Goal: Check status: Check status

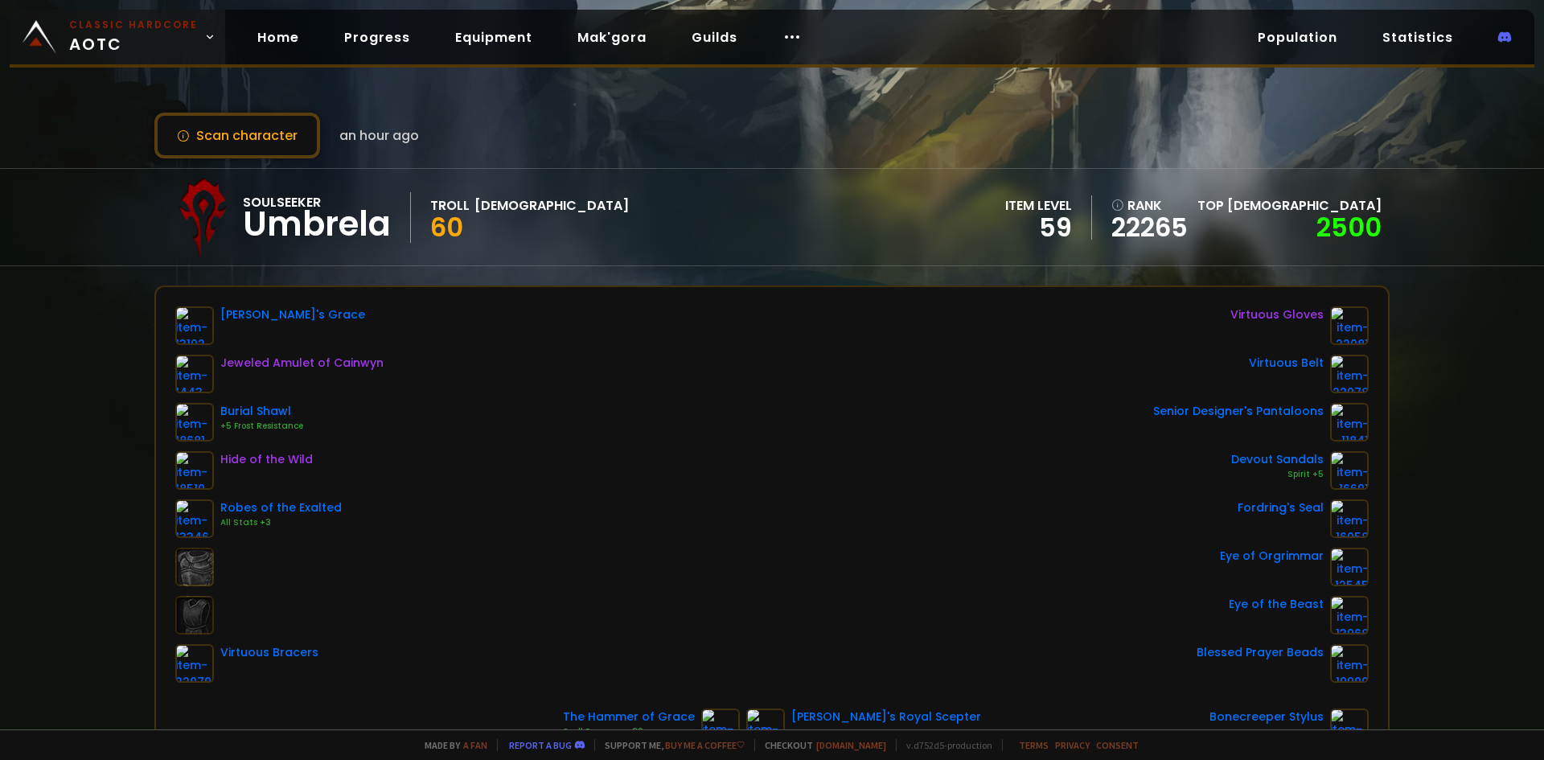
scroll to position [80, 0]
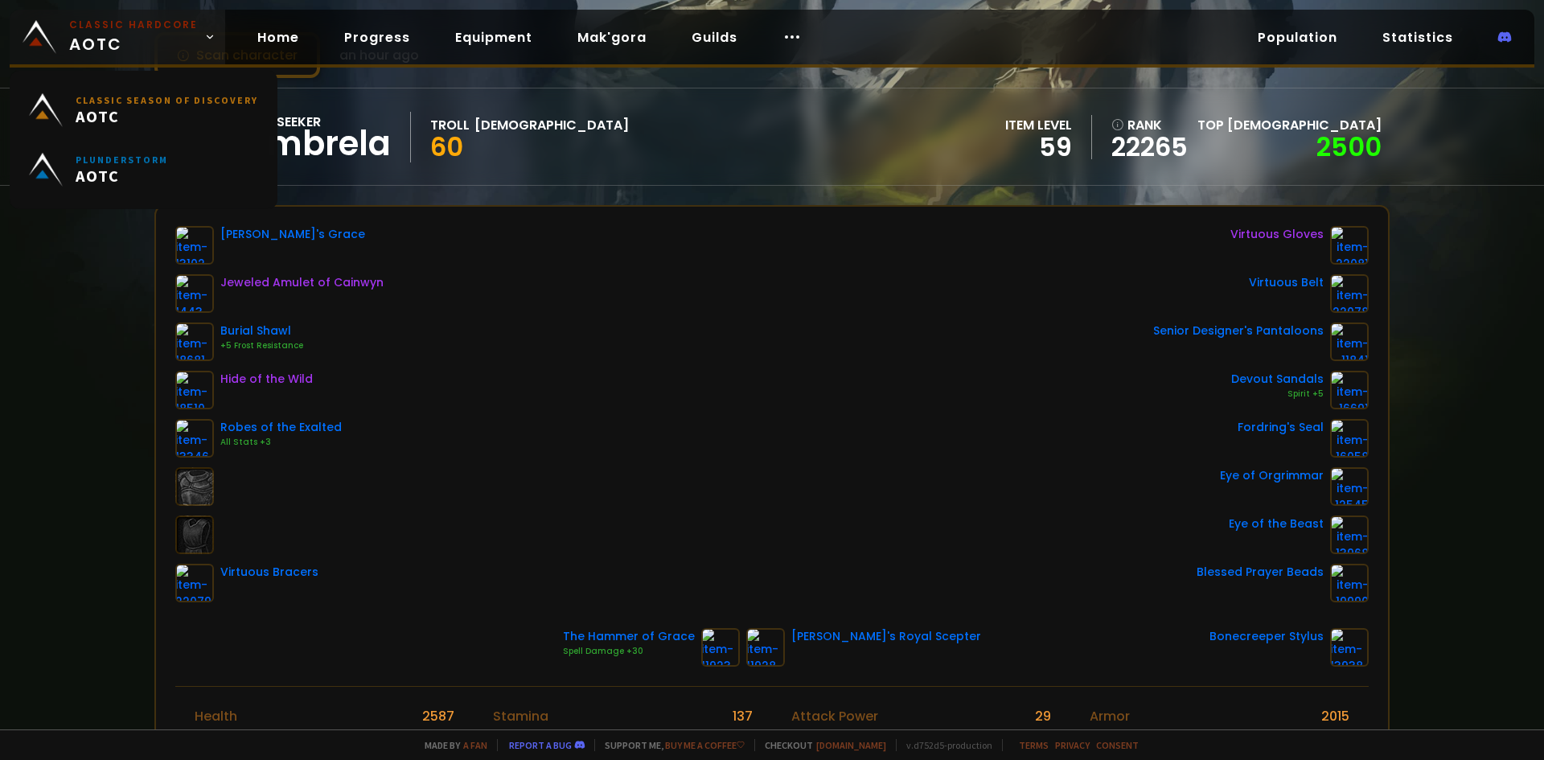
click at [148, 31] on small "Classic Hardcore" at bounding box center [133, 25] width 129 height 14
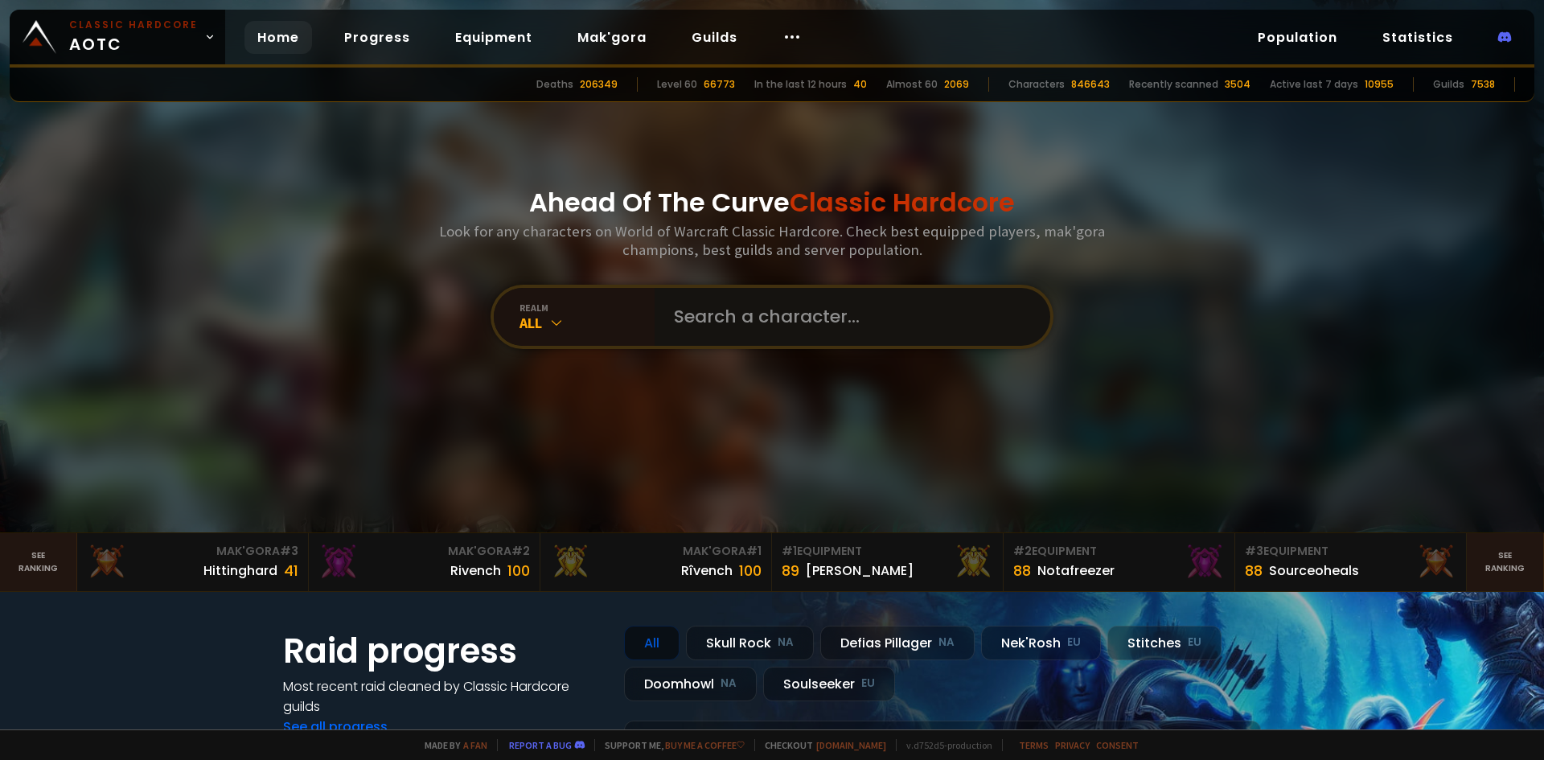
click at [760, 303] on input "text" at bounding box center [847, 317] width 367 height 58
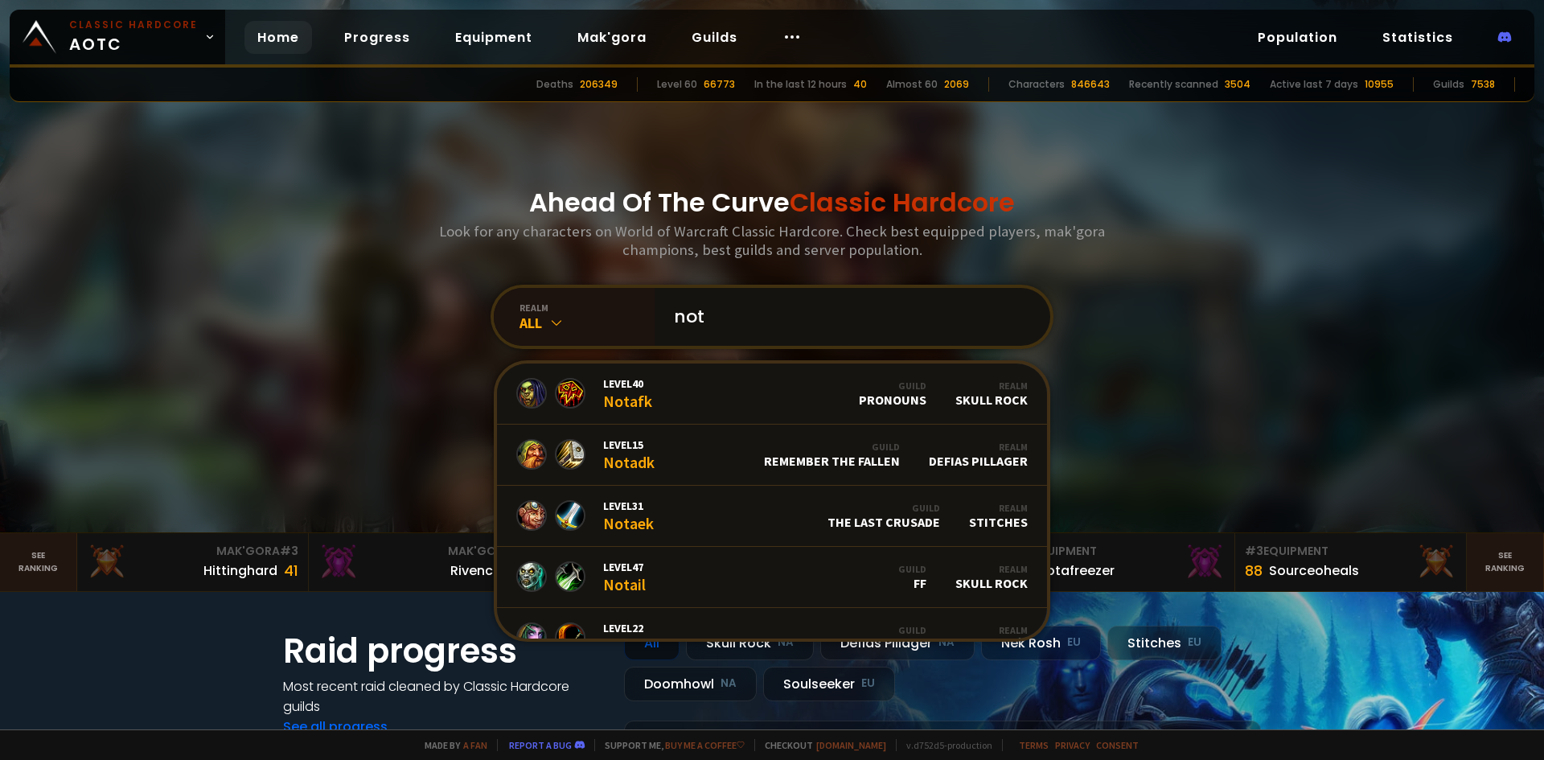
click at [794, 313] on input "not" at bounding box center [847, 317] width 367 height 58
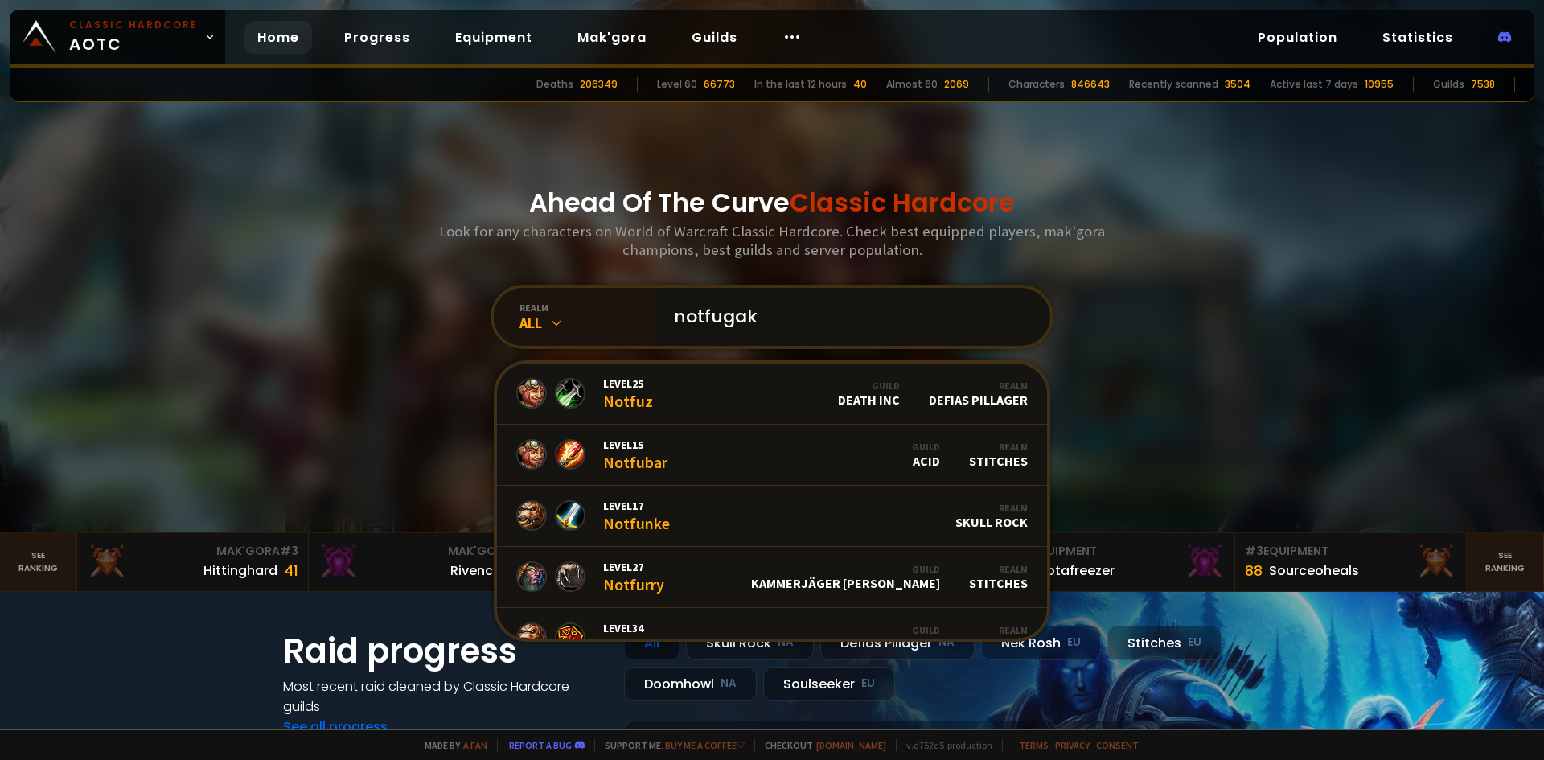
type input "notfugaku"
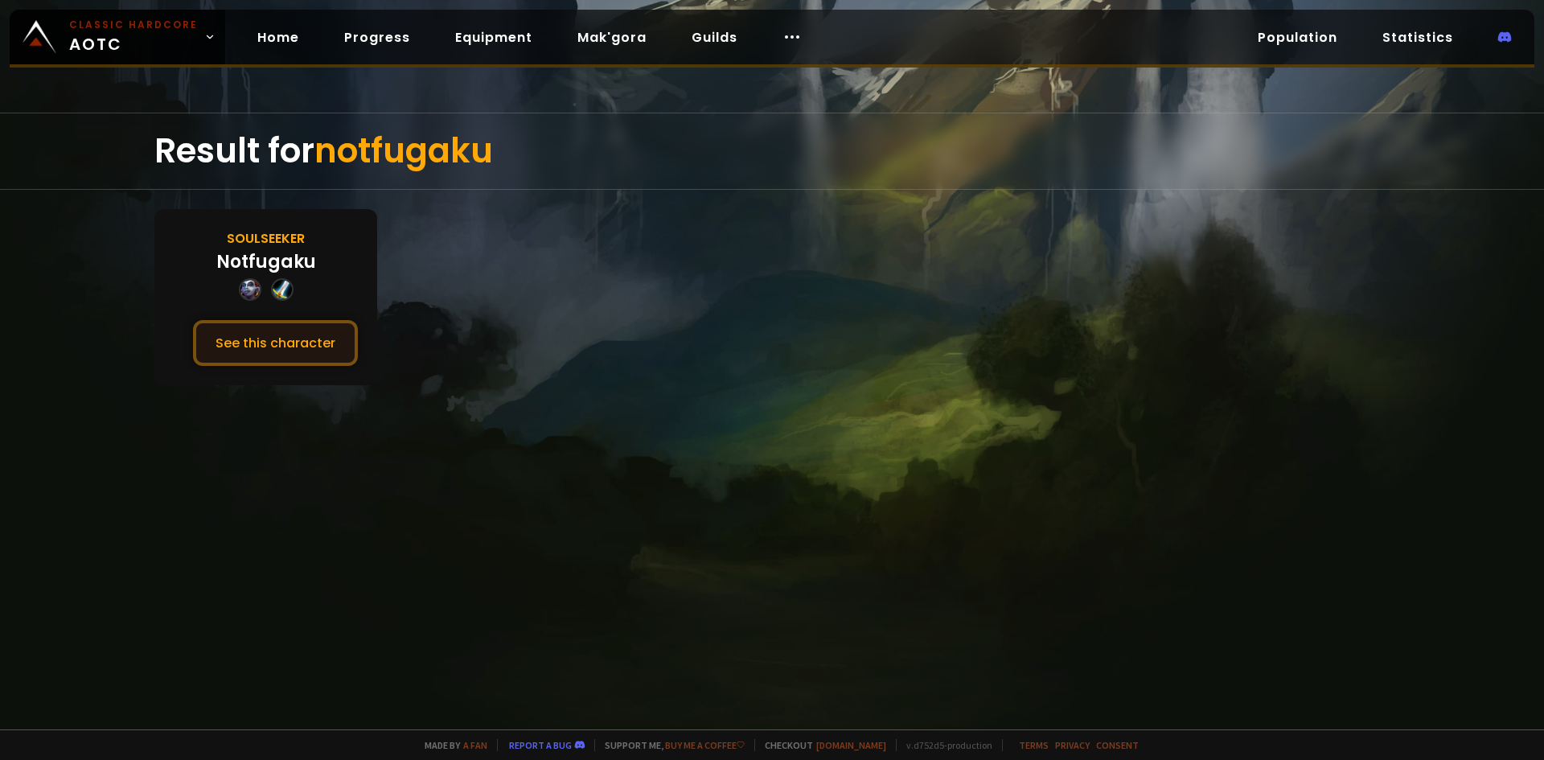
click at [262, 338] on button "See this character" at bounding box center [275, 343] width 165 height 46
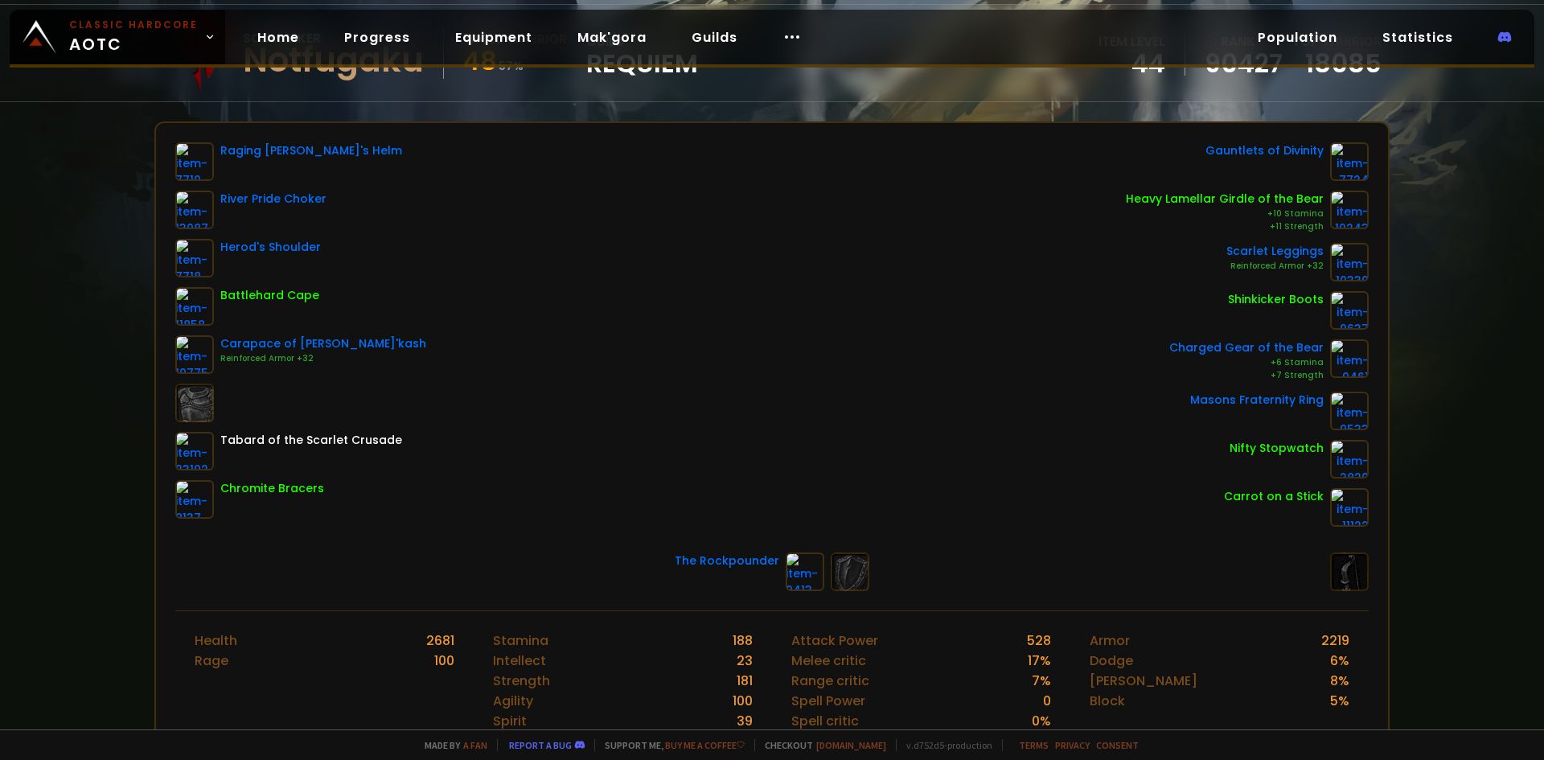
scroll to position [322, 0]
